Goal: Information Seeking & Learning: Learn about a topic

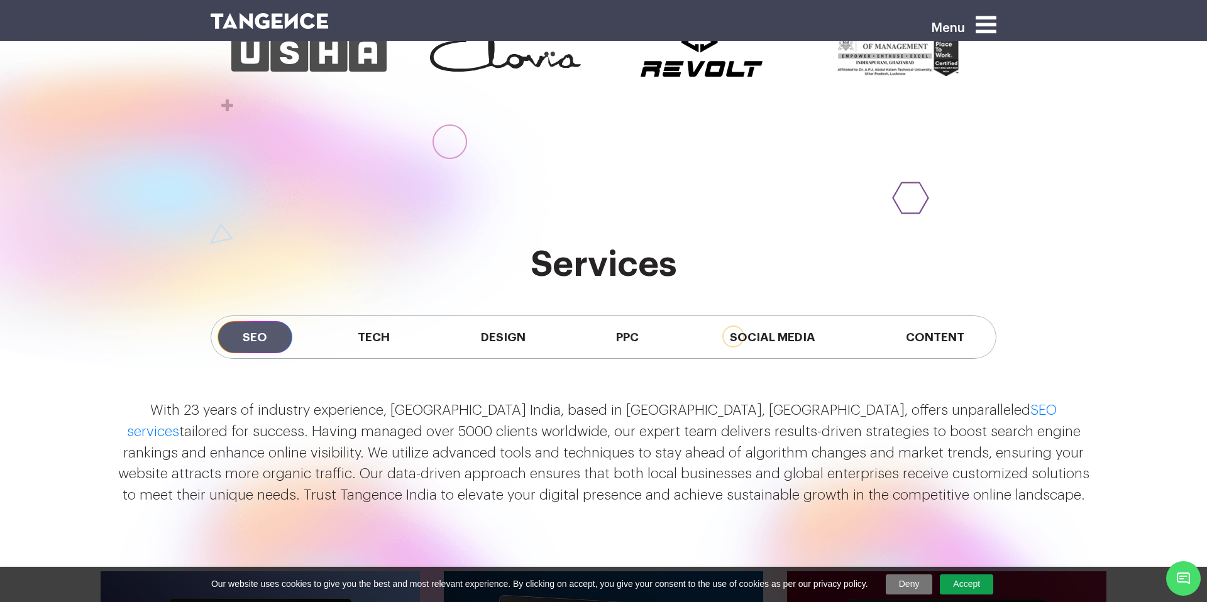
scroll to position [1121, 0]
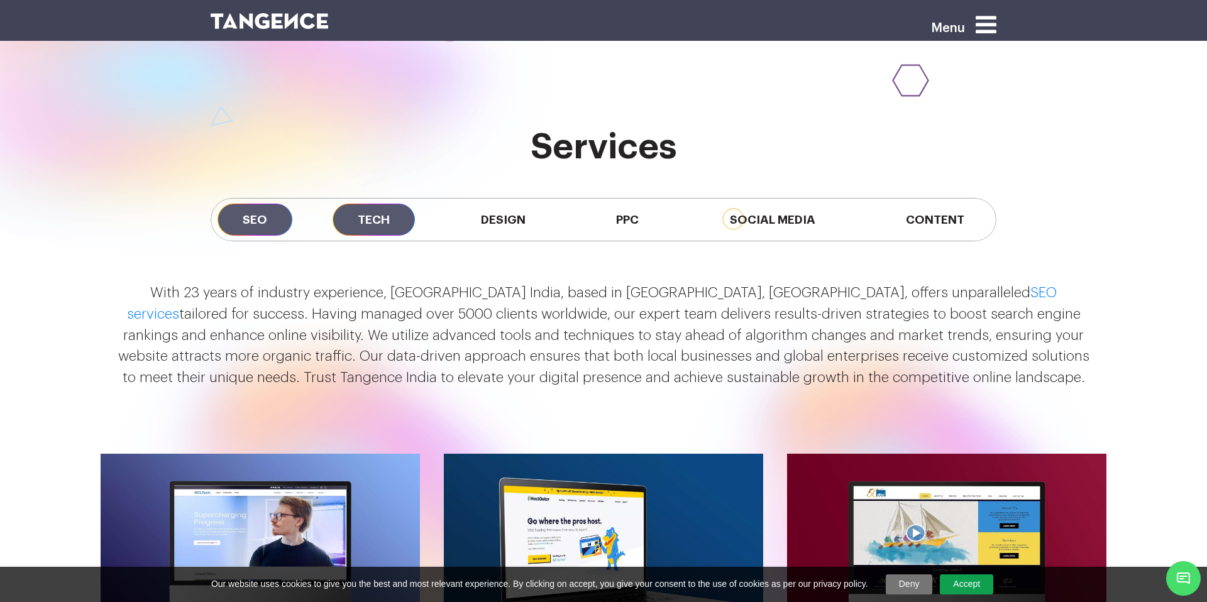
click at [384, 211] on span "Tech" at bounding box center [374, 220] width 82 height 32
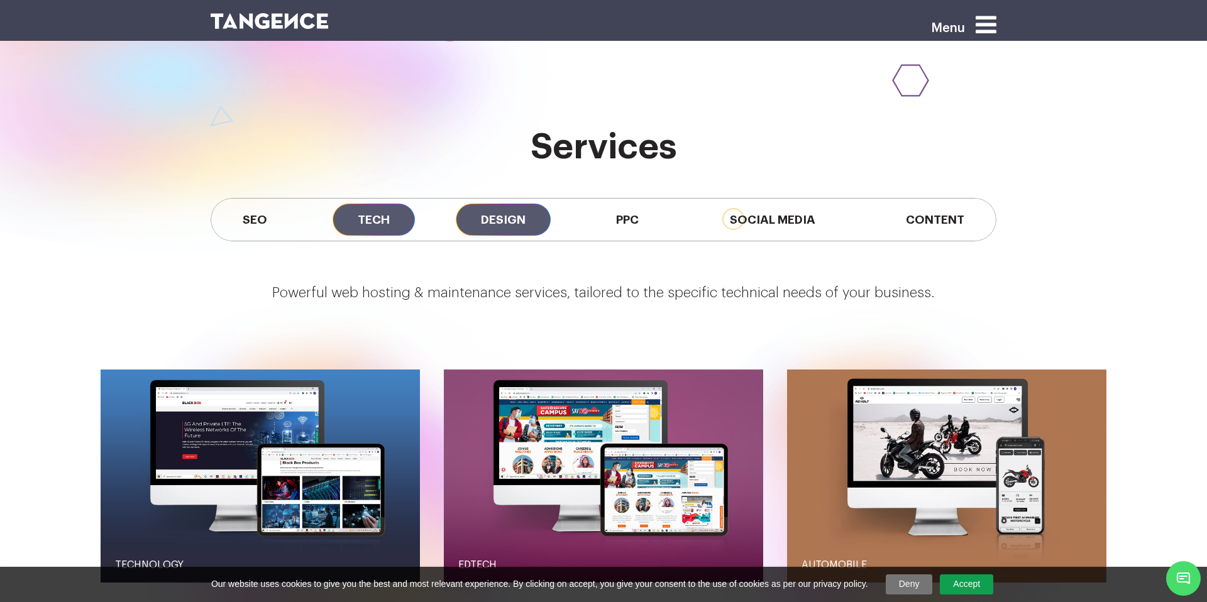
click at [507, 212] on span "Design" at bounding box center [503, 220] width 95 height 32
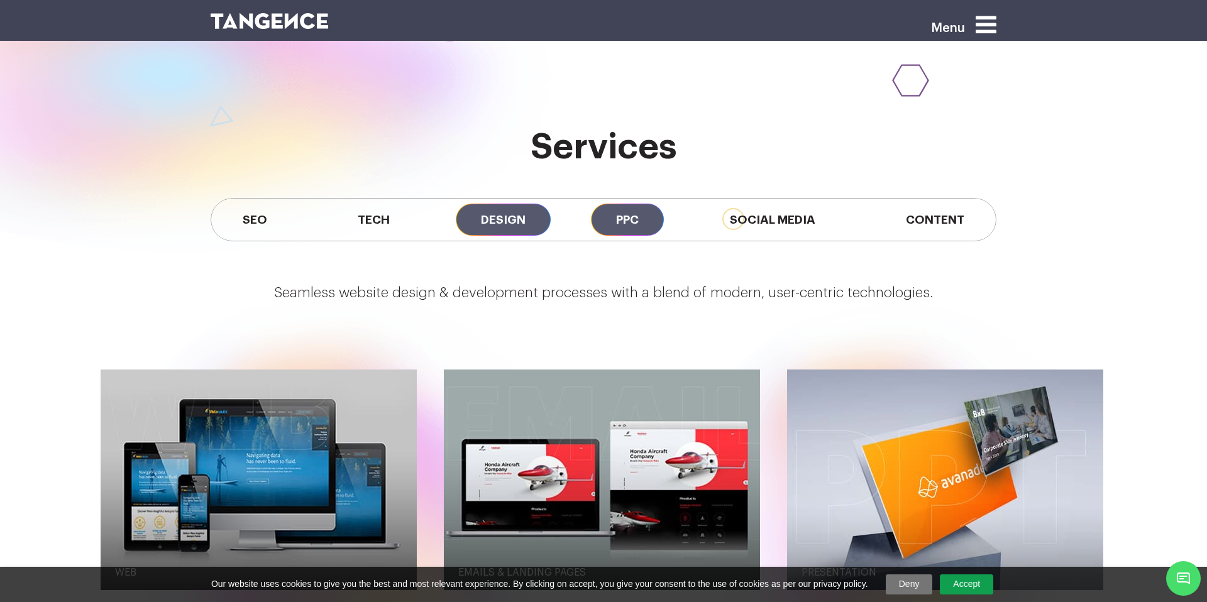
click at [652, 214] on span "PPC" at bounding box center [627, 220] width 73 height 32
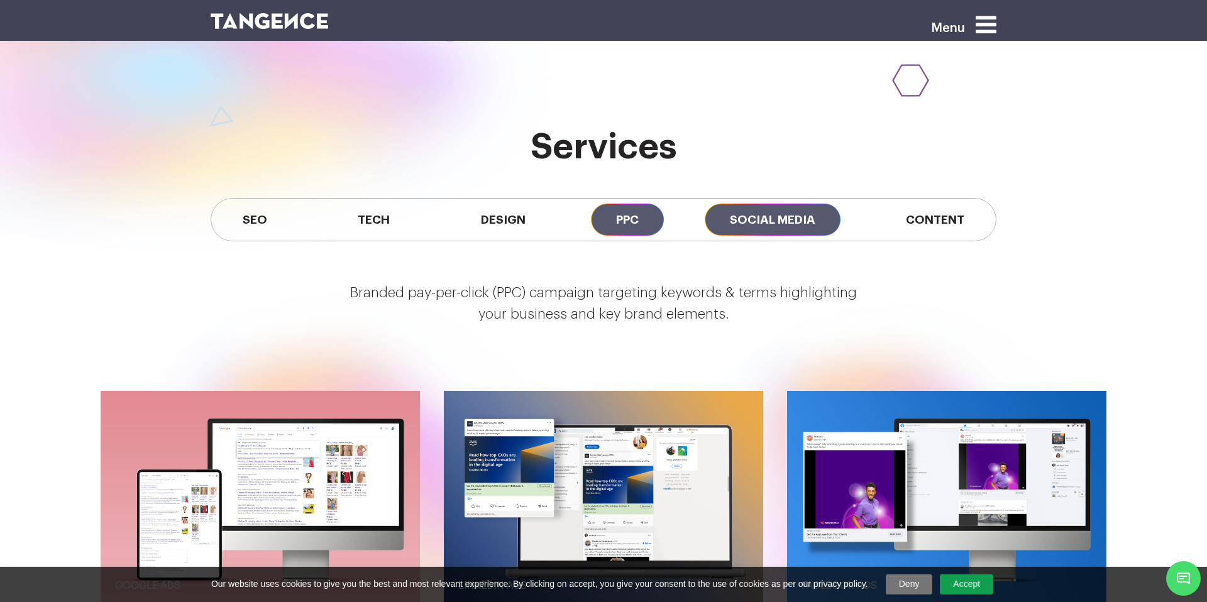
click at [766, 216] on span "Social Media" at bounding box center [773, 220] width 136 height 32
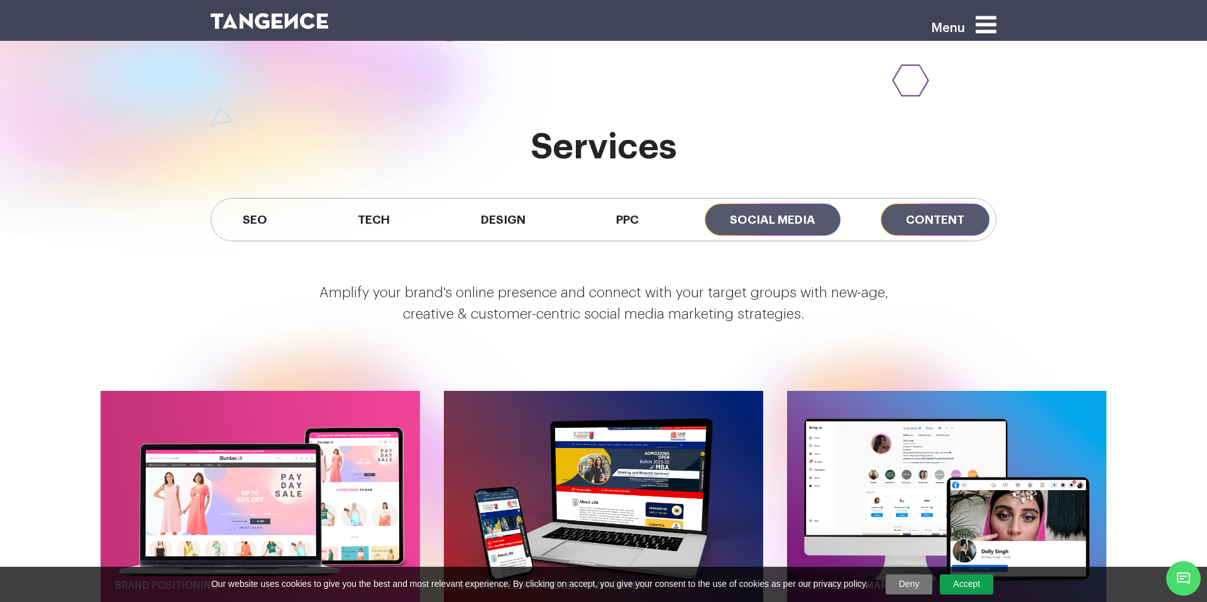
click at [941, 217] on span "Content" at bounding box center [935, 220] width 109 height 32
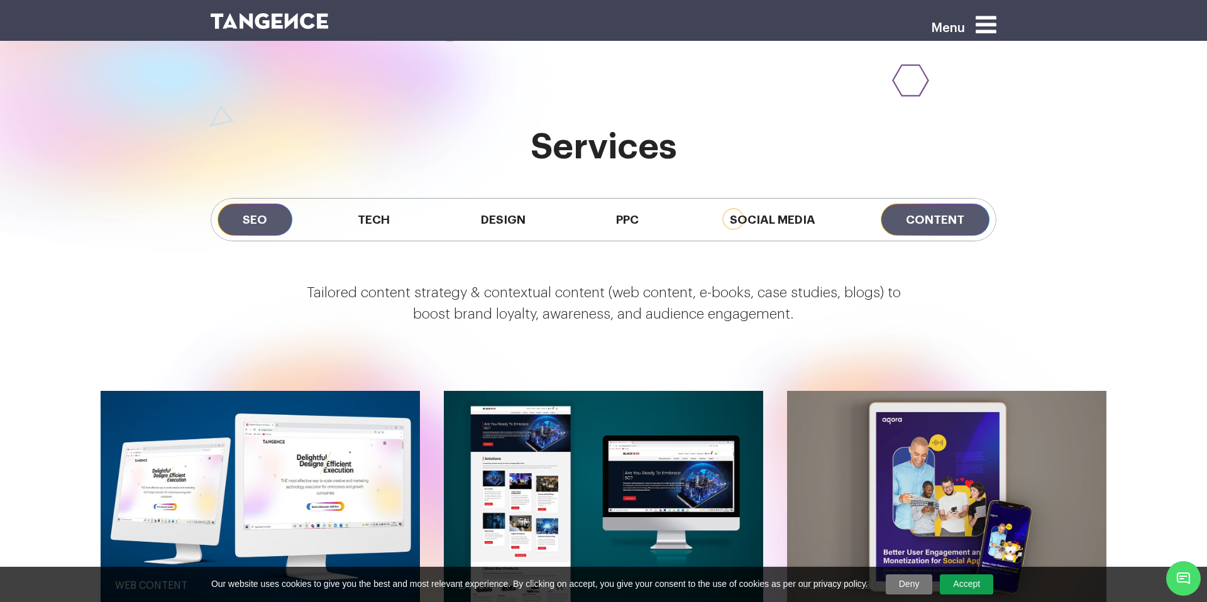
click at [268, 223] on span "SEO" at bounding box center [254, 220] width 75 height 32
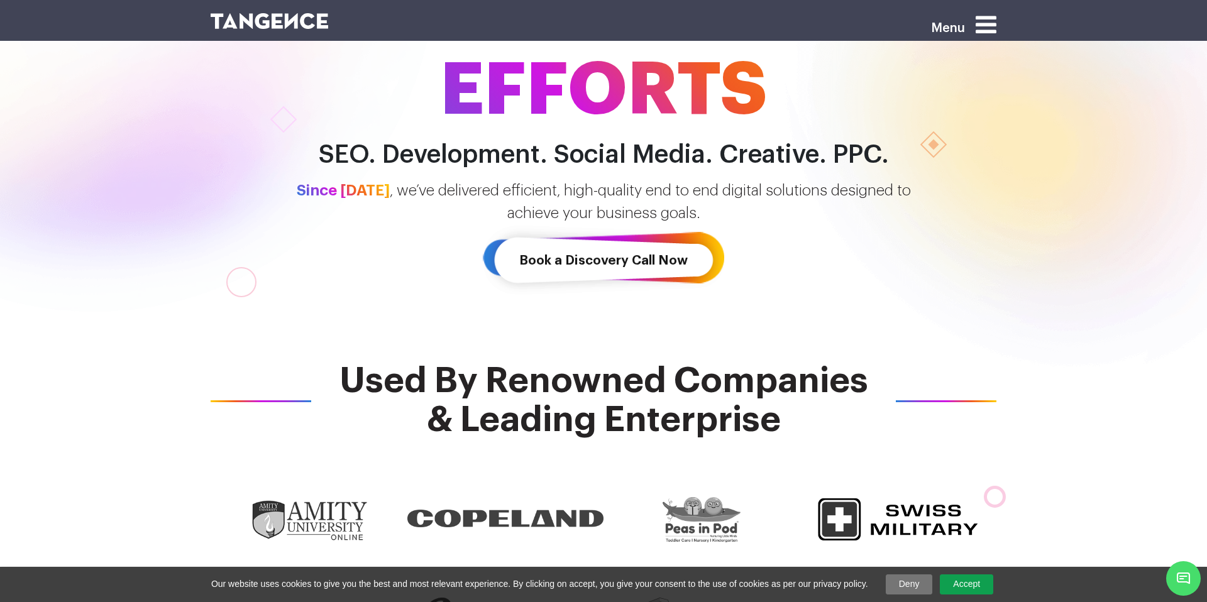
scroll to position [0, 0]
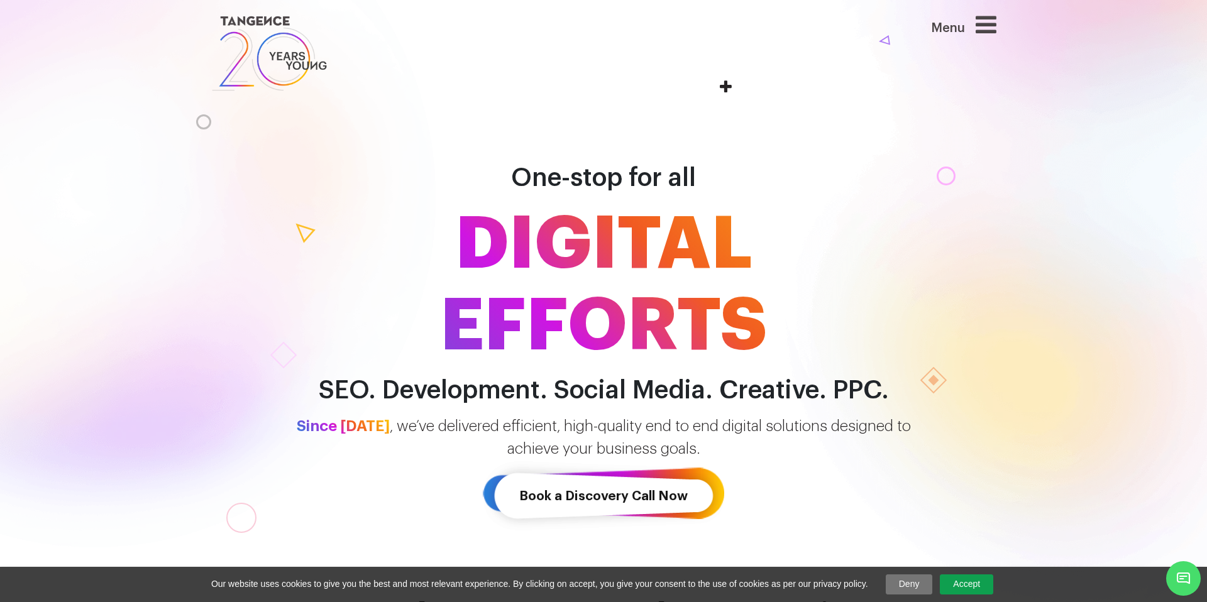
click at [977, 34] on icon at bounding box center [986, 25] width 21 height 24
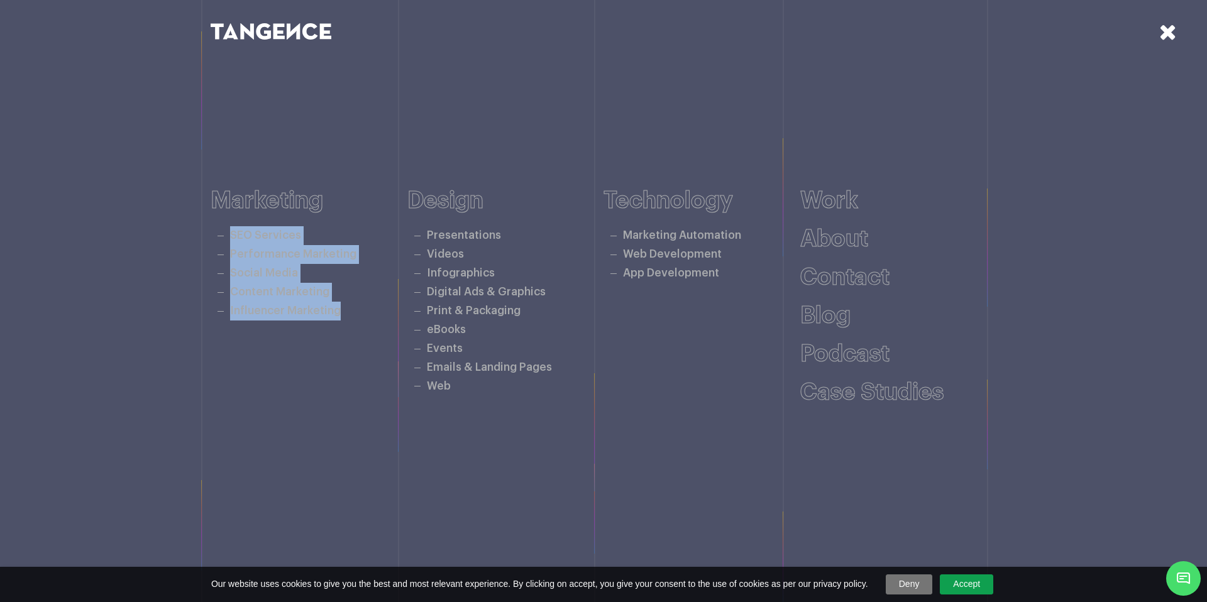
drag, startPoint x: 182, startPoint y: 231, endPoint x: 318, endPoint y: 374, distance: 197.4
click at [318, 373] on div "Marketing SEO Services Performance Marketing Social Media Content Marketing Inf…" at bounding box center [603, 302] width 1207 height 481
click at [318, 374] on div "Marketing SEO Services Performance Marketing Social Media Content Marketing Inf…" at bounding box center [309, 303] width 197 height 230
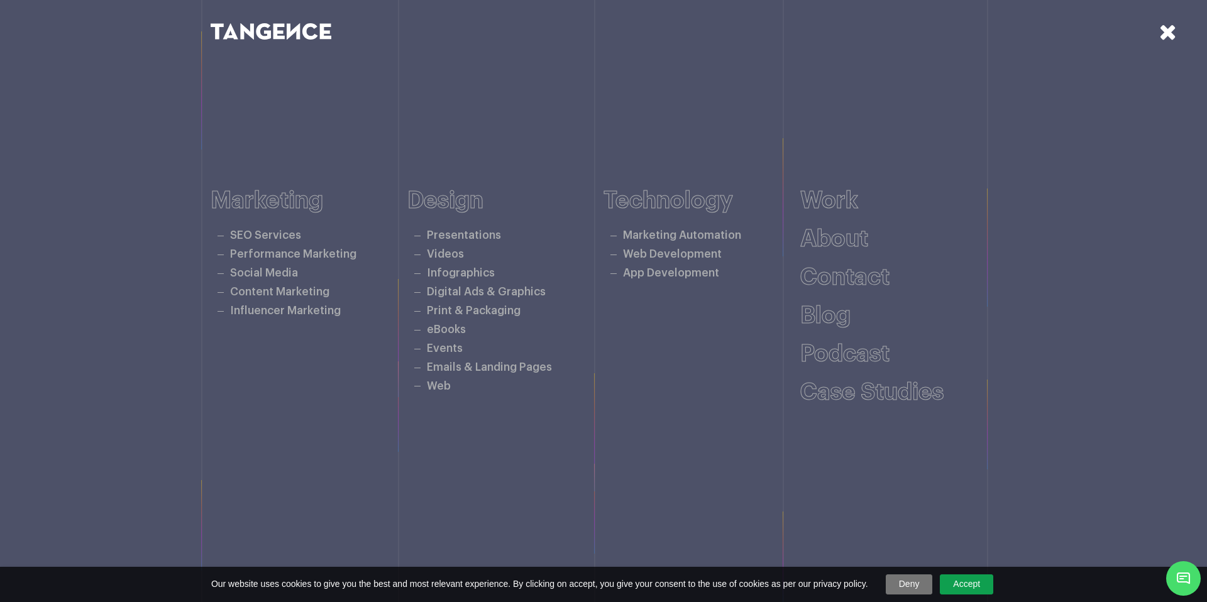
click at [1162, 35] on icon at bounding box center [1168, 32] width 18 height 22
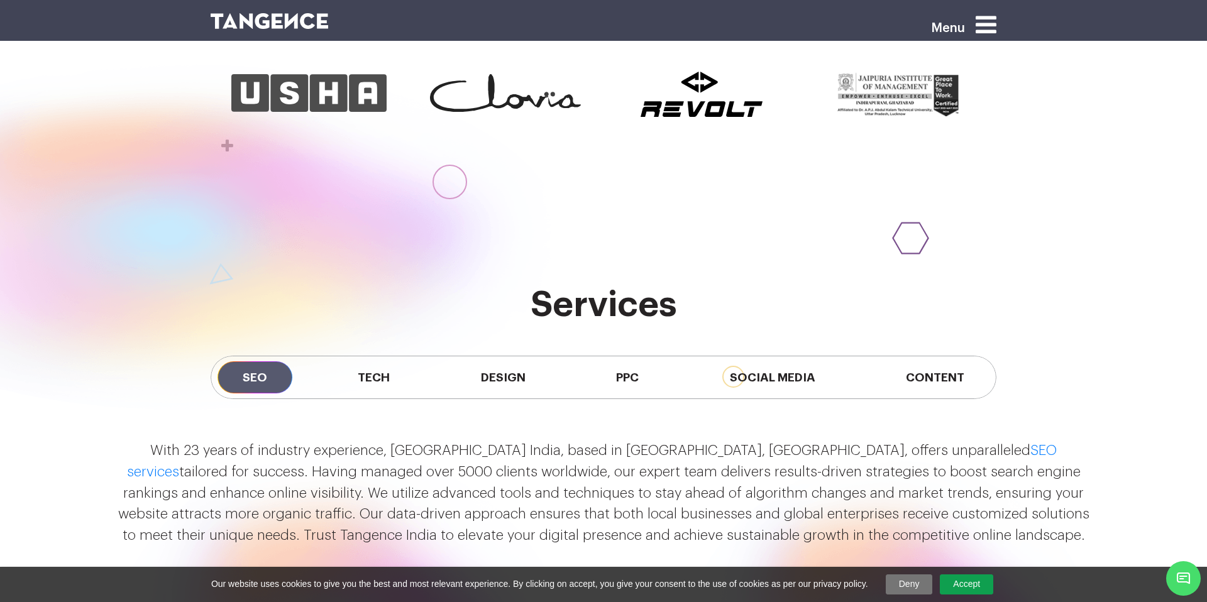
scroll to position [969, 0]
